Goal: Check status: Check status

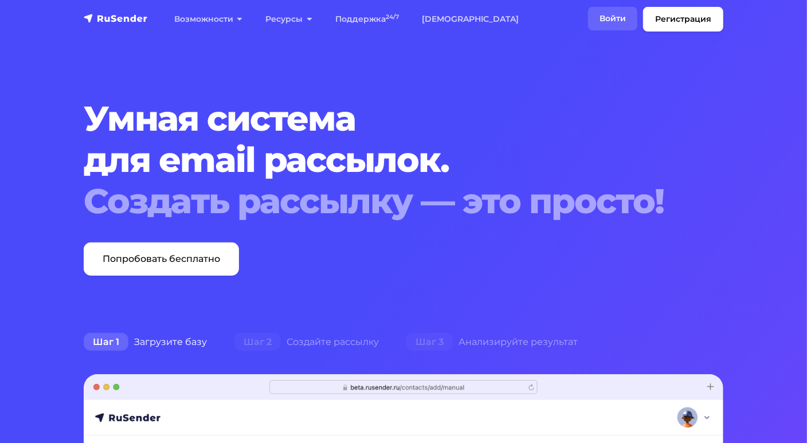
click at [606, 18] on link "Войти" at bounding box center [612, 18] width 49 height 23
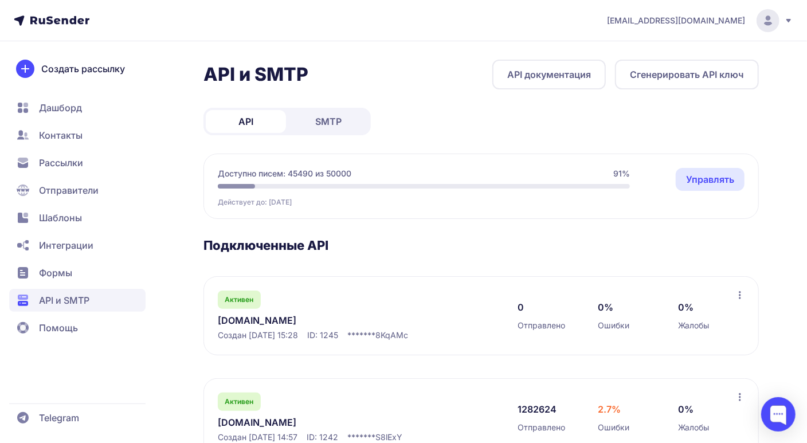
click at [253, 422] on link "neurosnab.ru" at bounding box center [335, 423] width 235 height 14
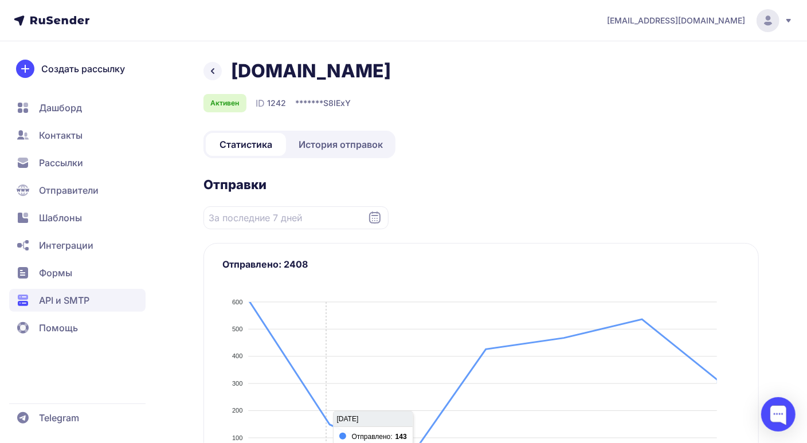
click at [334, 141] on span "История отправок" at bounding box center [341, 145] width 84 height 14
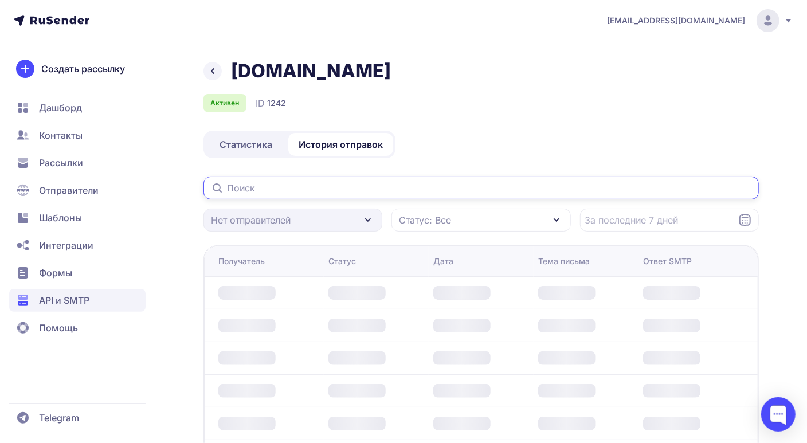
click at [307, 190] on input "text" at bounding box center [480, 188] width 555 height 23
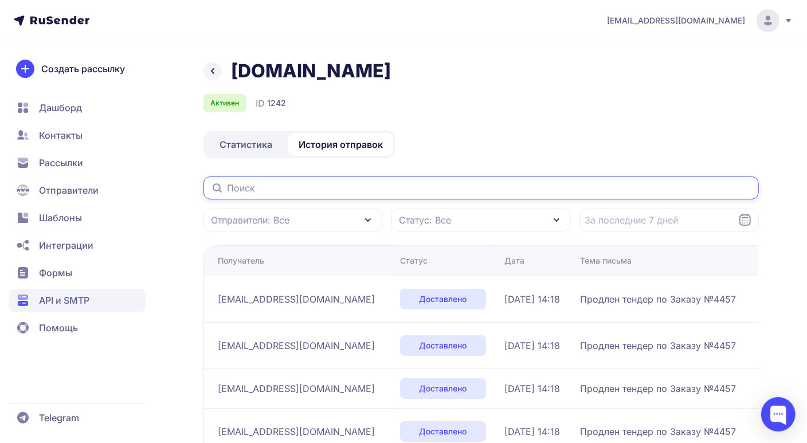
click at [262, 188] on input "text" at bounding box center [480, 188] width 555 height 23
paste input "https://beta.rusender.ru/api/1242/sent"
type input "https://beta.rusender.ru/api/1242/sent"
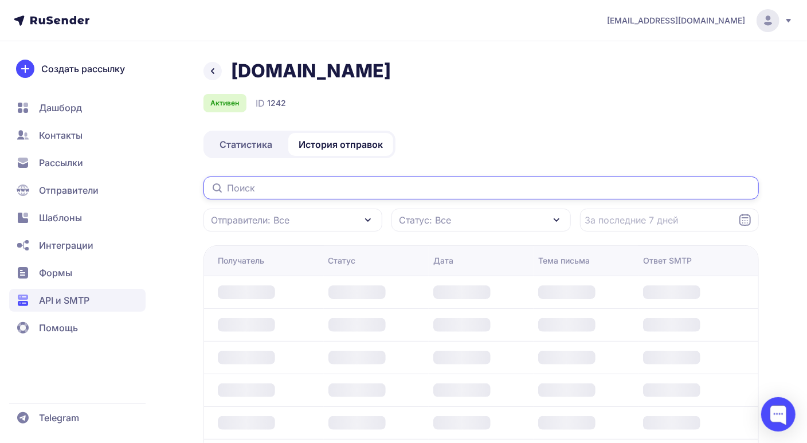
drag, startPoint x: 415, startPoint y: 189, endPoint x: 179, endPoint y: 190, distance: 235.6
click at [179, 190] on div "neurosnab.ru Активен ID 1242 Статистика История отправок Отправители: Все Стату…" at bounding box center [403, 366] width 807 height 613
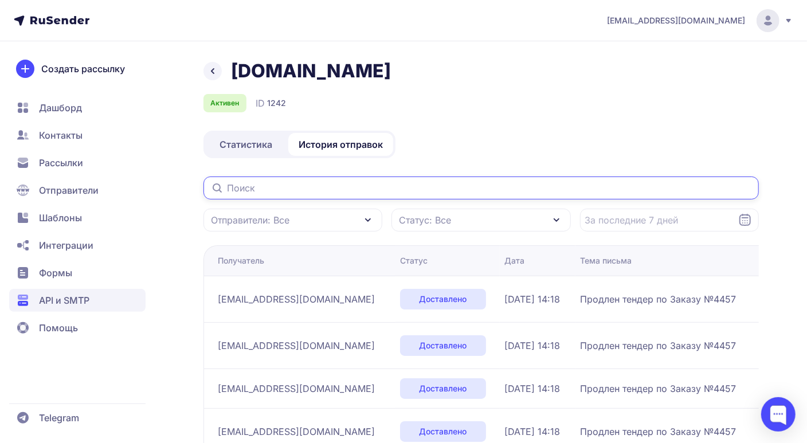
paste input "specing@mail.ru"
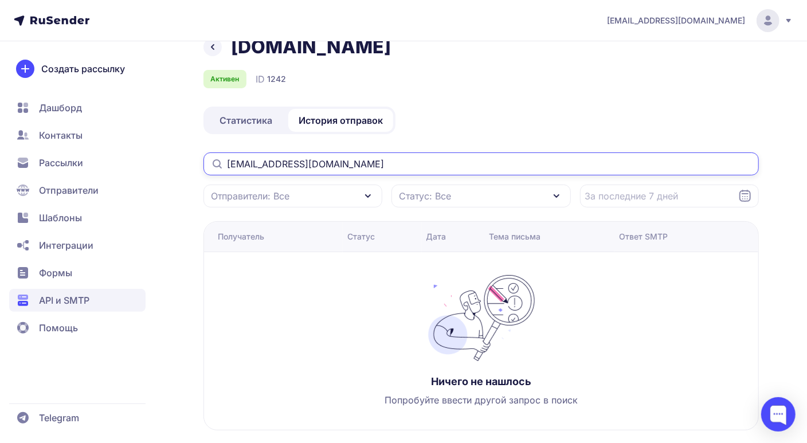
scroll to position [38, 0]
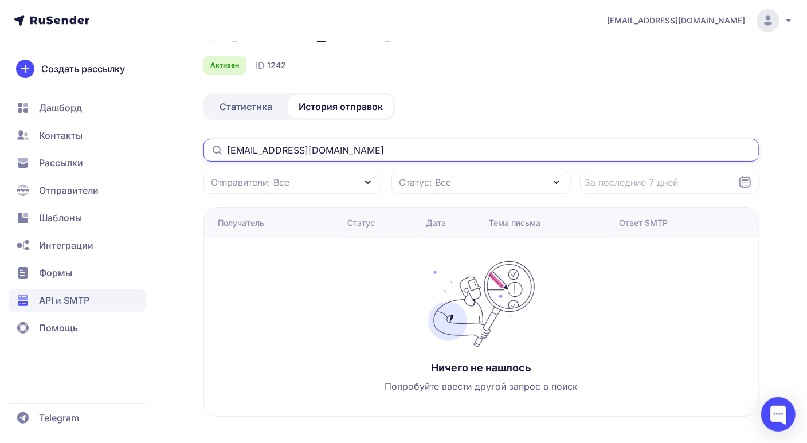
click at [315, 147] on input "specing@mail.ru" at bounding box center [480, 150] width 555 height 23
click at [230, 148] on input "specing@mail.ru" at bounding box center [480, 150] width 555 height 23
click at [313, 153] on input "specing@mail.ru" at bounding box center [480, 150] width 555 height 23
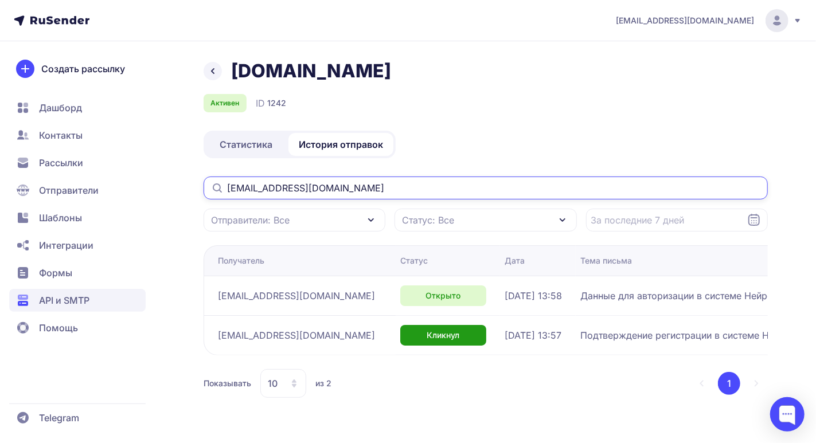
type input "specing@mail.ru"
drag, startPoint x: 417, startPoint y: 293, endPoint x: 501, endPoint y: 295, distance: 84.3
click at [501, 295] on td "09.10.2025, 13:58" at bounding box center [538, 296] width 76 height 40
click at [518, 378] on div "Показывать 10 из 2 1" at bounding box center [485, 383] width 564 height 29
click at [615, 296] on span "Данные для авторизации в системе НейроСнаб аккаунта specing@mail.ru" at bounding box center [723, 296] width 287 height 14
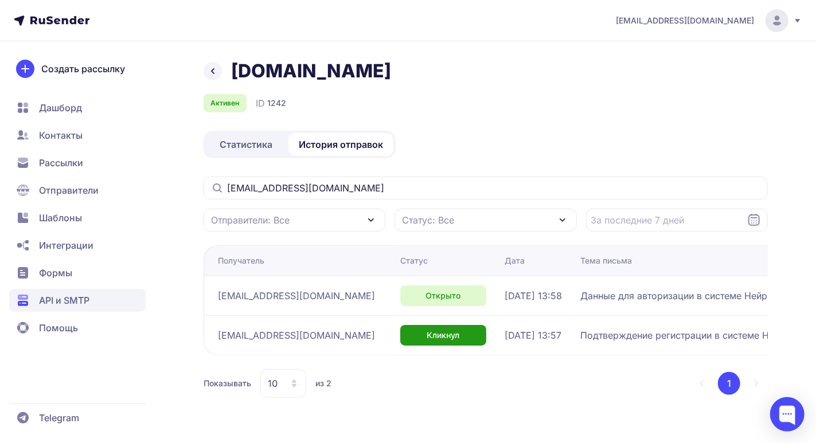
click at [782, 292] on div "neurosnab.ru Активен ID 1242 Статистика История отправок specing@mail.ru Отправ…" at bounding box center [408, 243] width 816 height 366
drag, startPoint x: 290, startPoint y: 295, endPoint x: 205, endPoint y: 296, distance: 85.4
click at [205, 296] on td "specing@mail.ru" at bounding box center [299, 296] width 192 height 40
